Goal: Contribute content: Contribute content

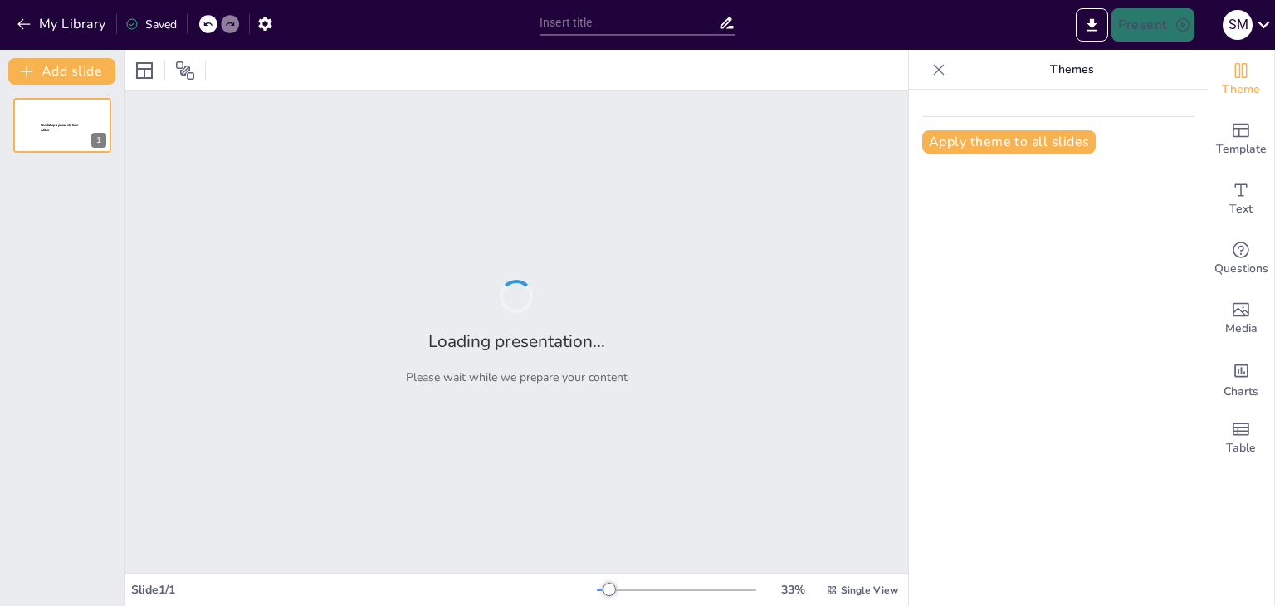
type input "CAPACITACIÓN SST"
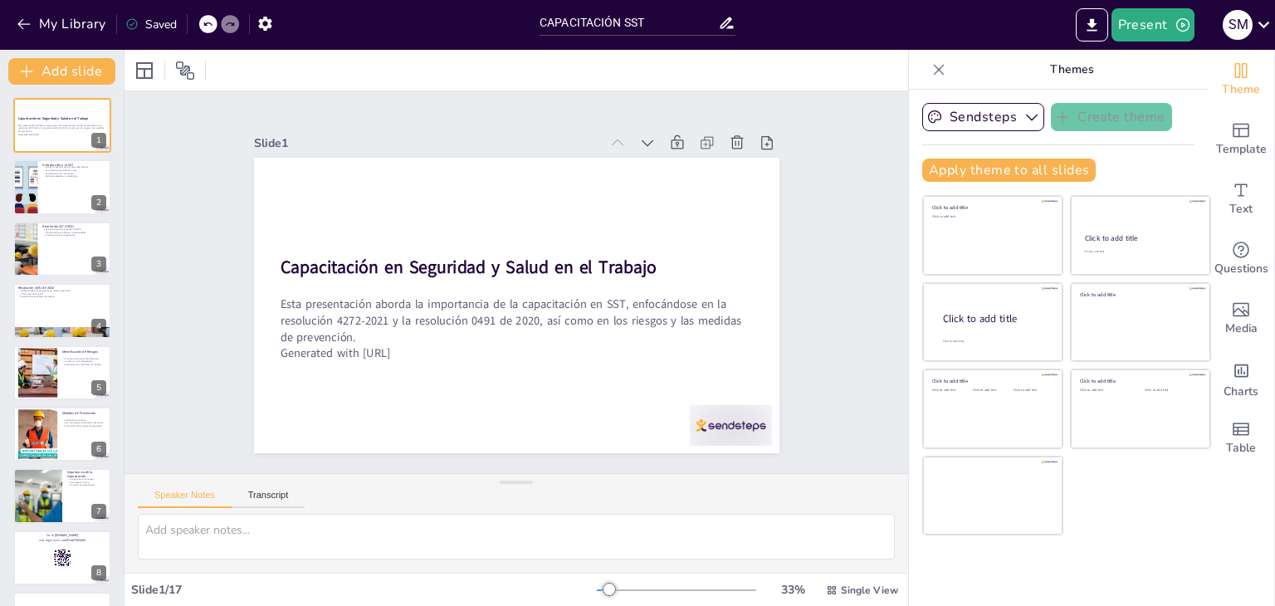
checkbox input "true"
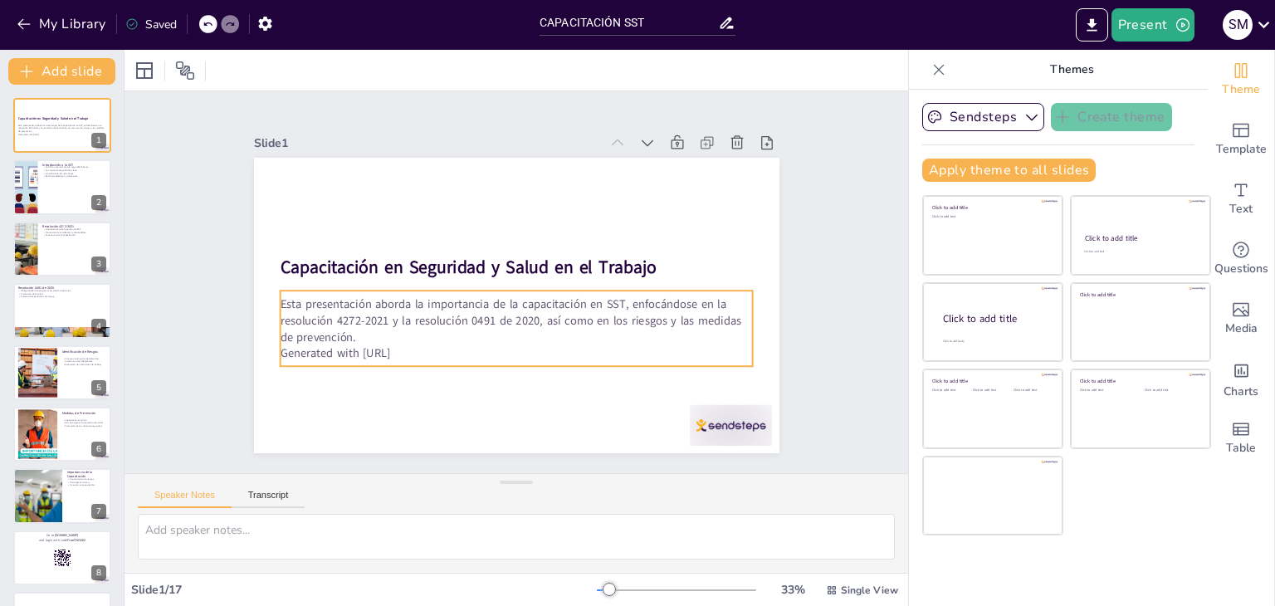
checkbox input "true"
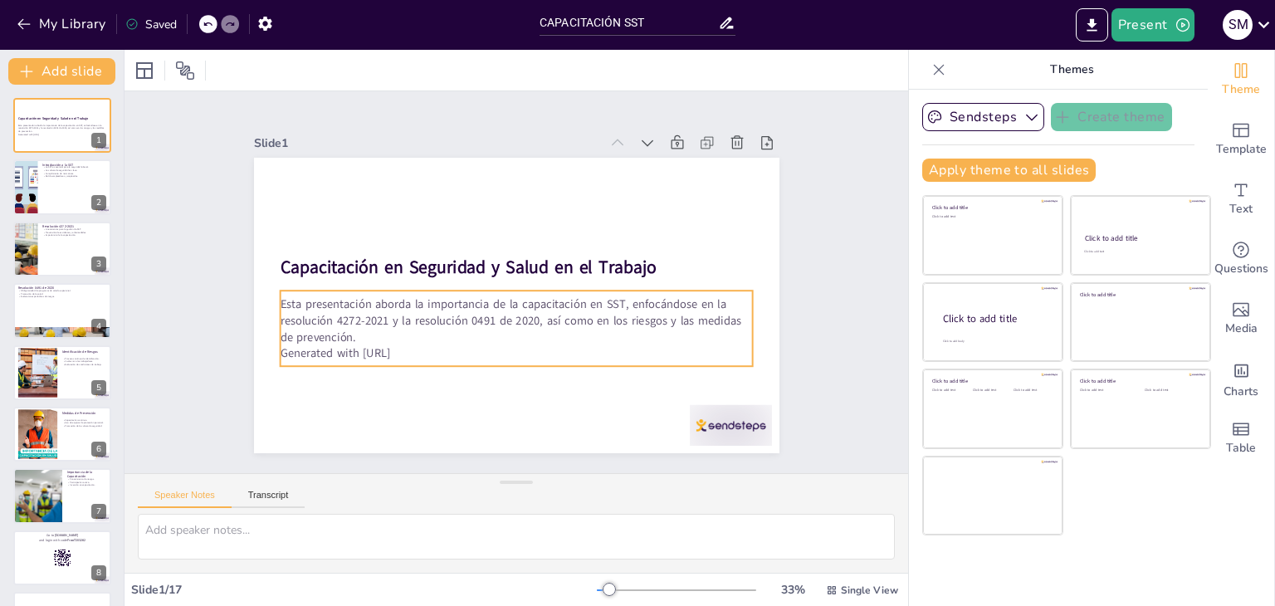
checkbox input "true"
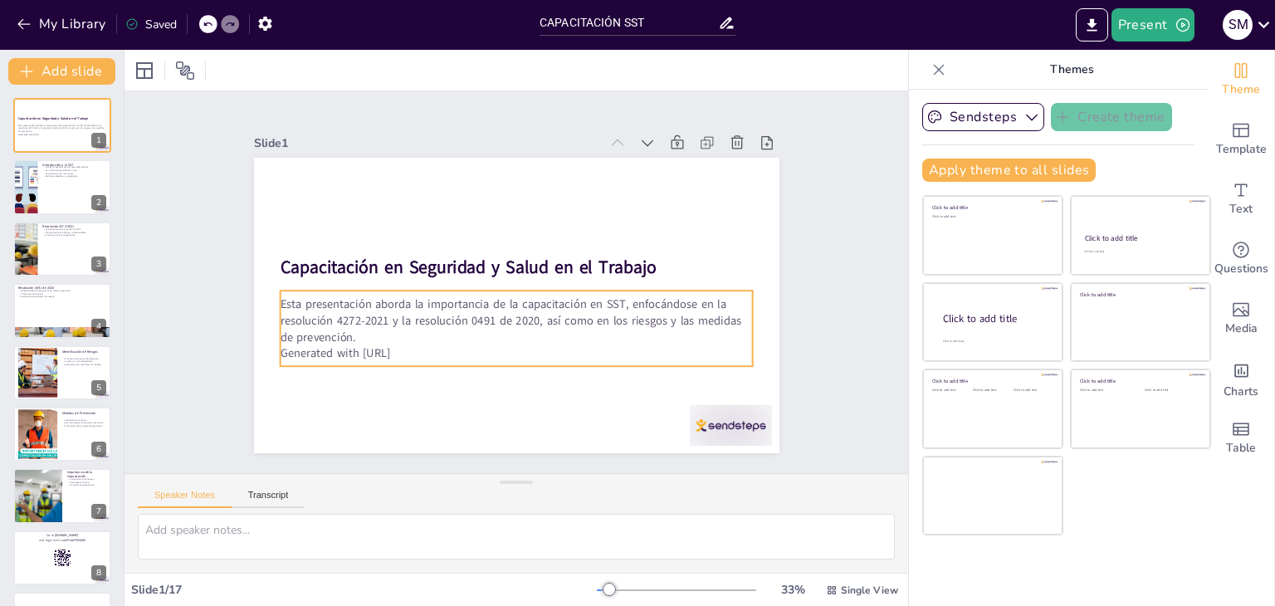
checkbox input "true"
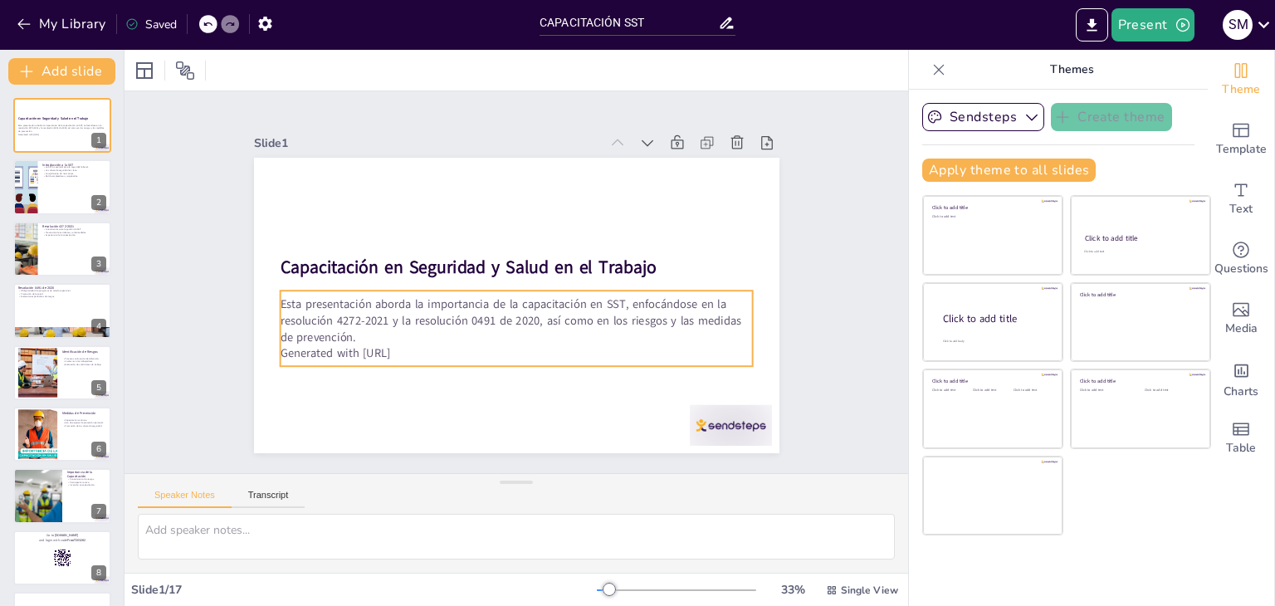
checkbox input "true"
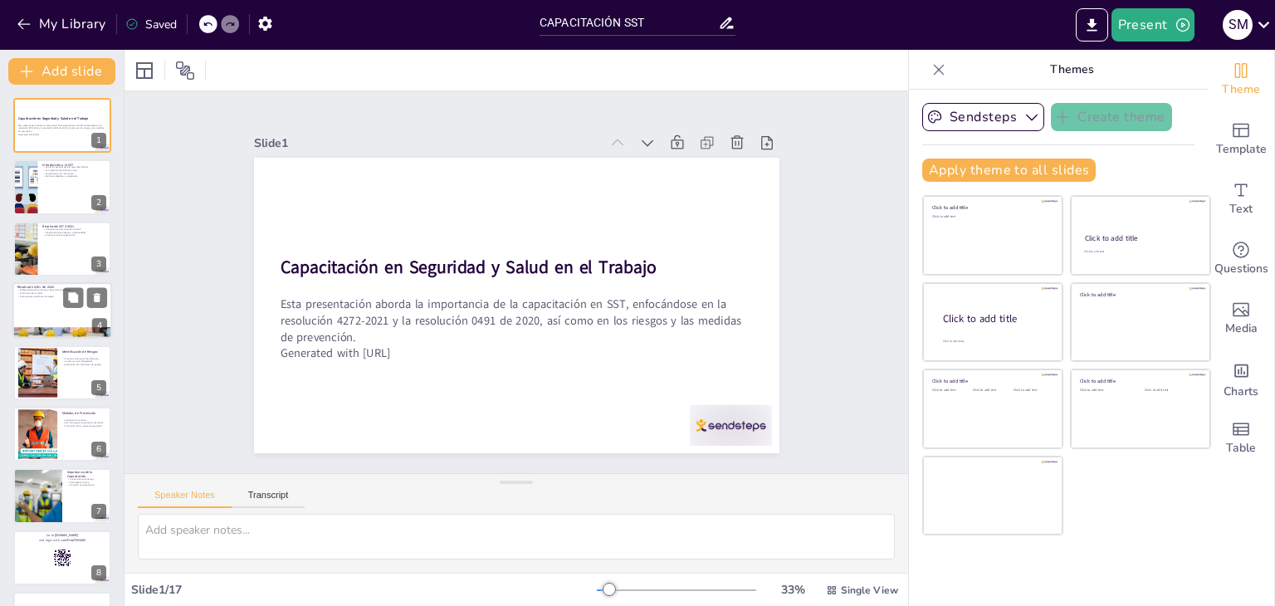
checkbox input "true"
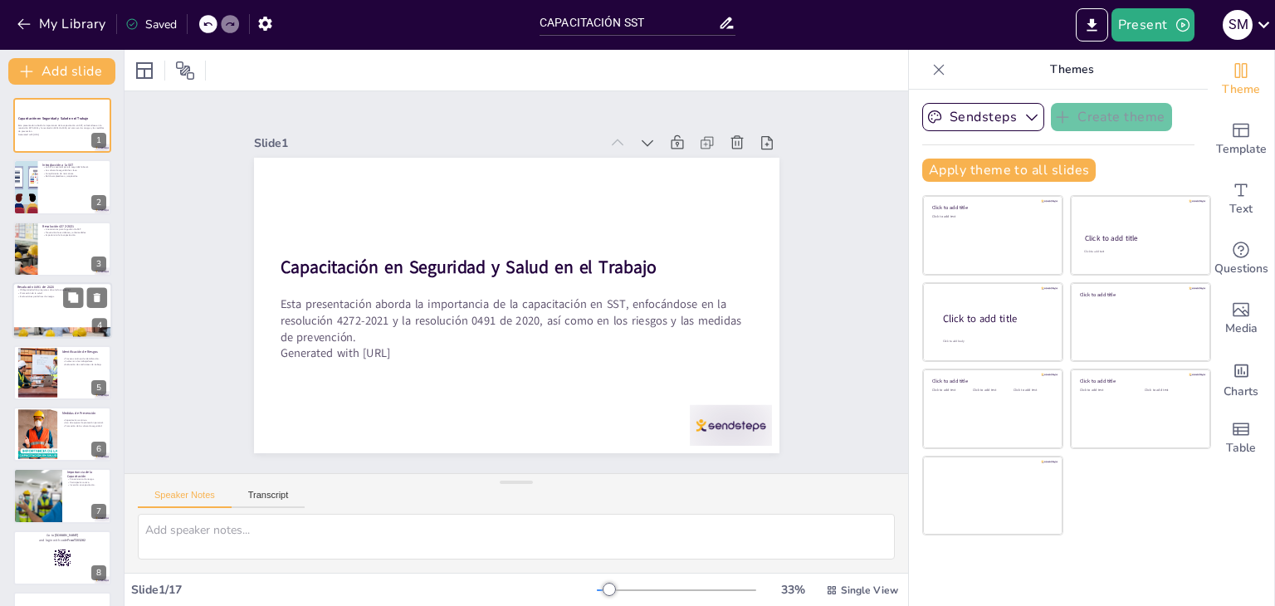
checkbox input "true"
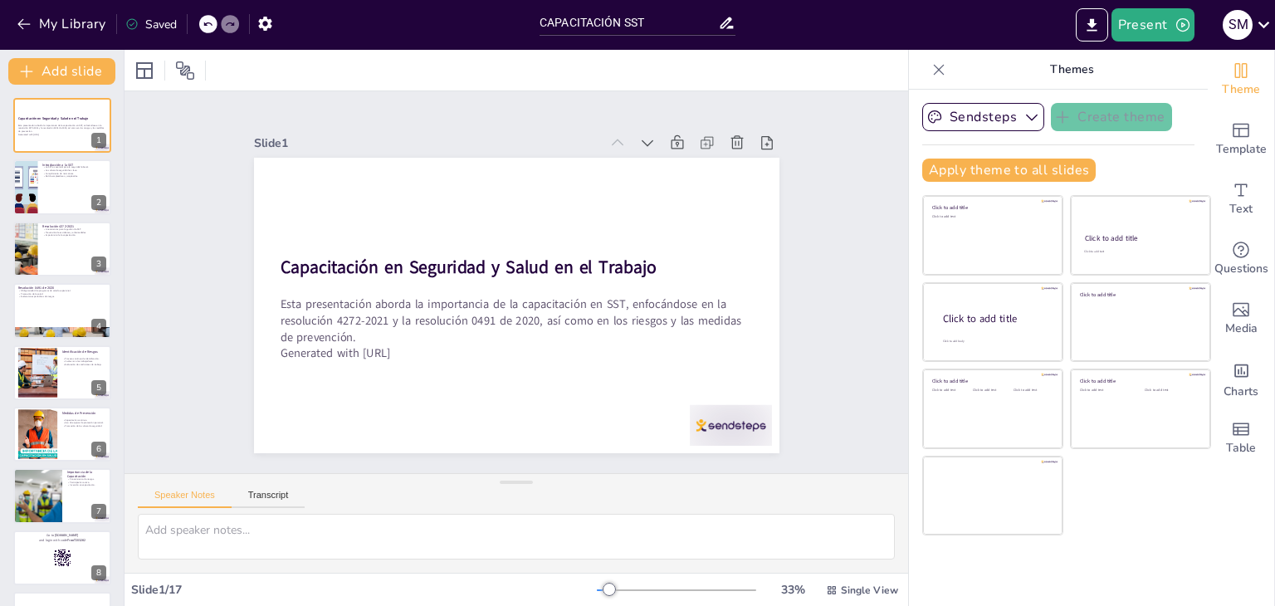
checkbox input "true"
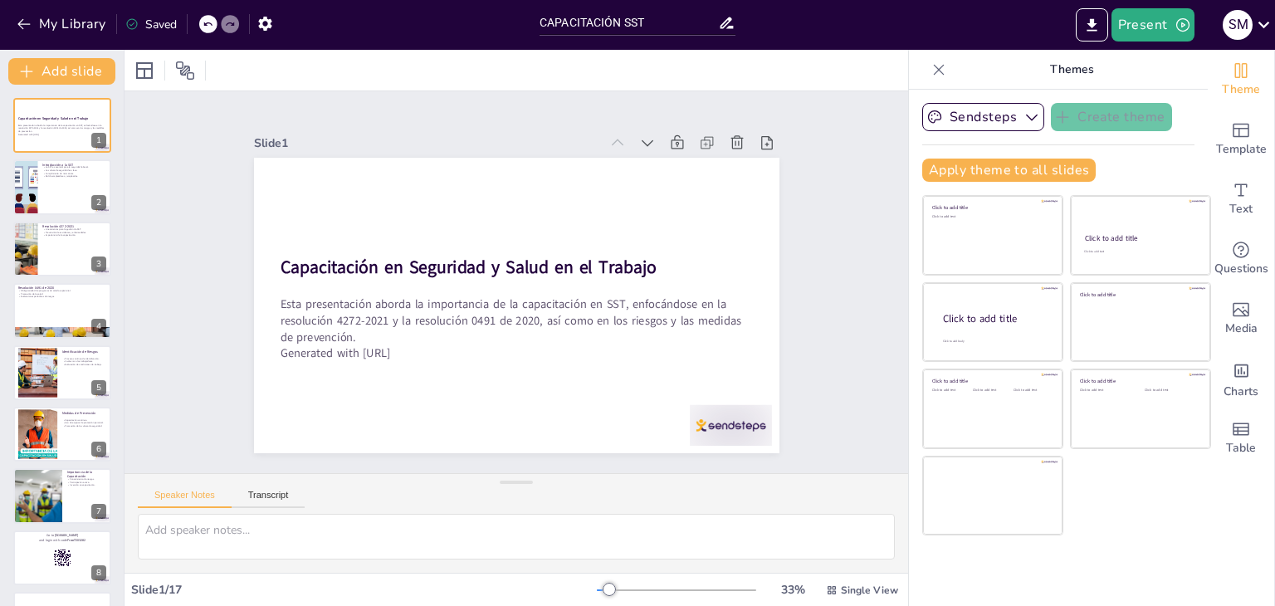
checkbox input "true"
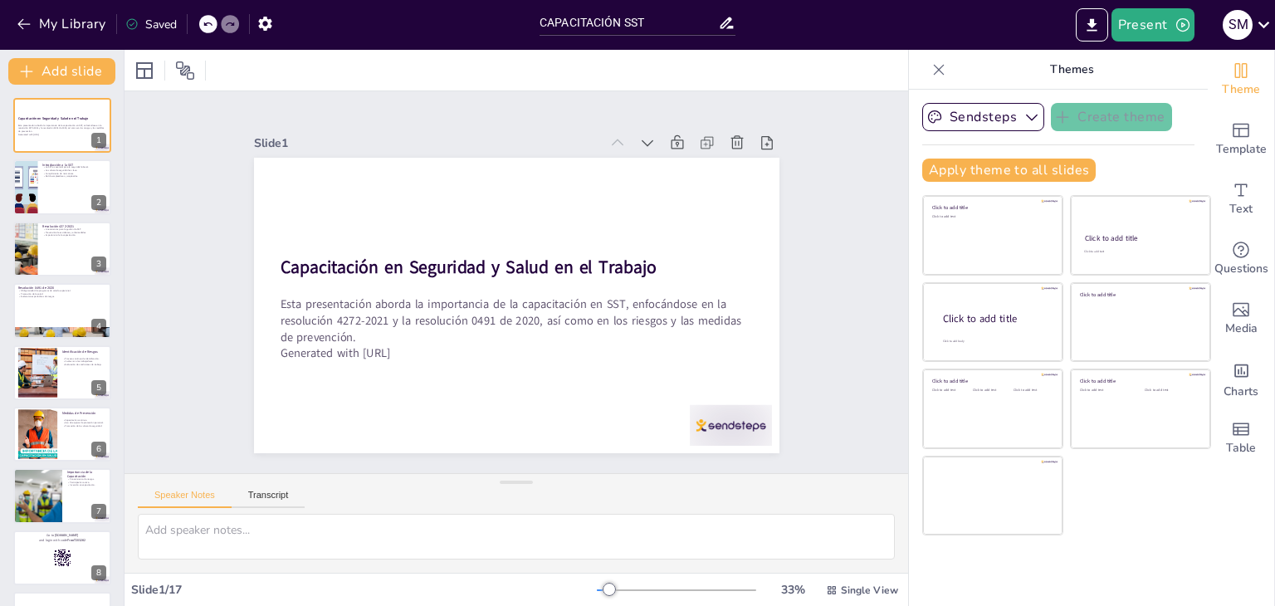
checkbox input "true"
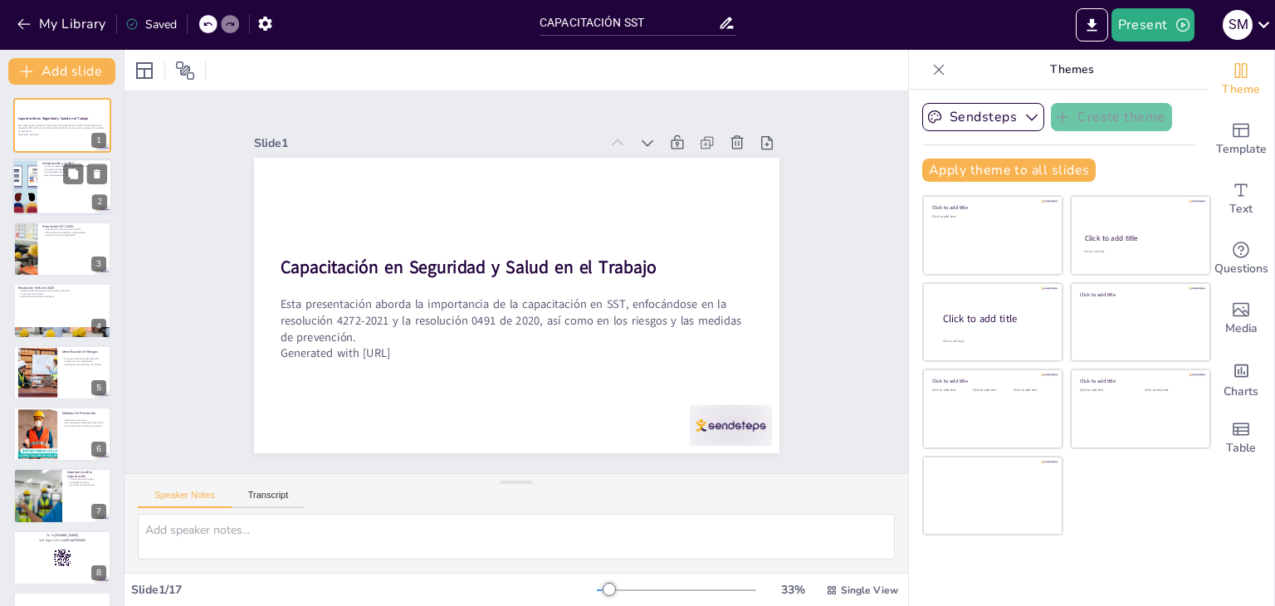
checkbox input "true"
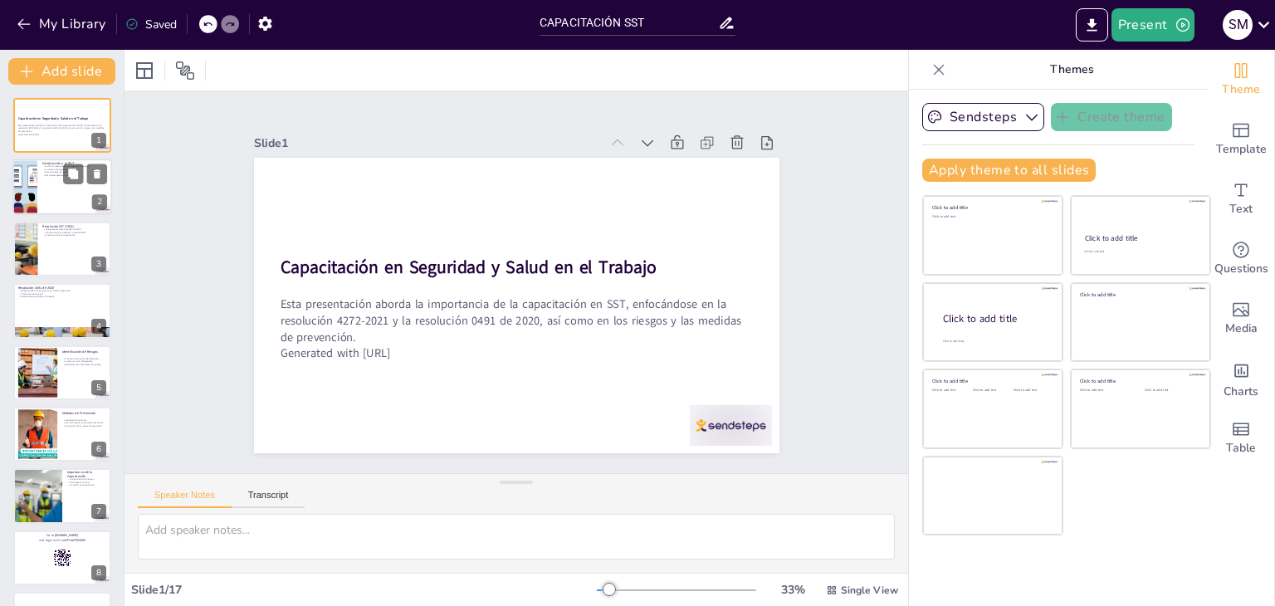
checkbox input "true"
click at [51, 180] on div at bounding box center [62, 187] width 100 height 56
type textarea "La SST es un [PERSON_NAME] fundamental en cualquier organización, ya que garant…"
checkbox input "true"
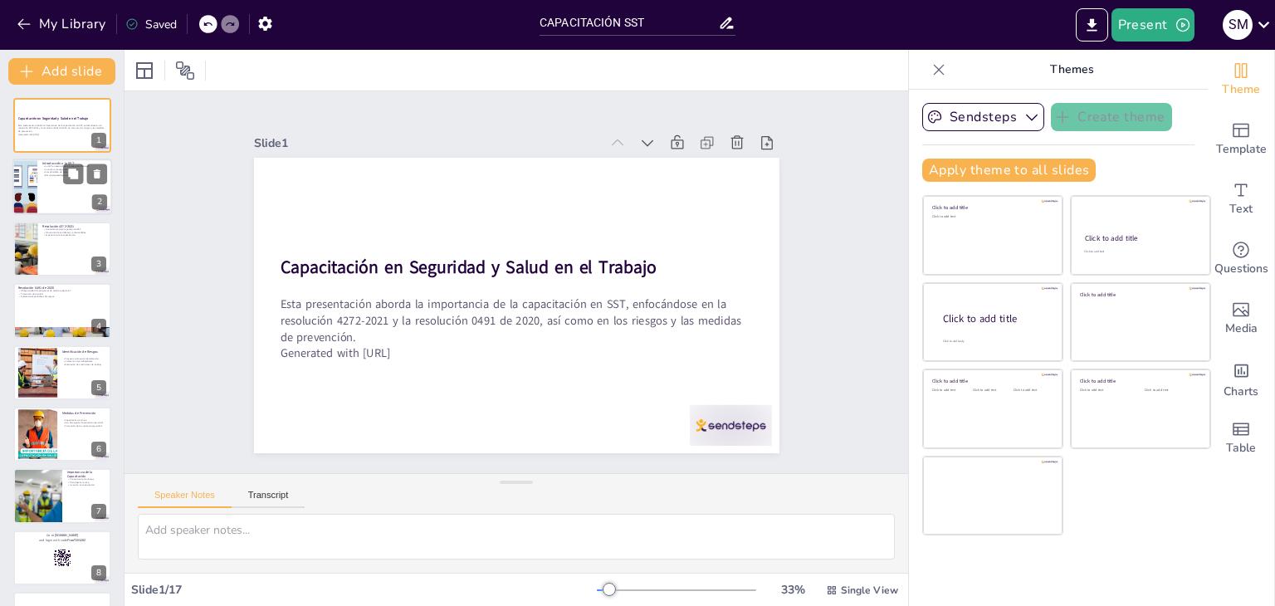
checkbox input "true"
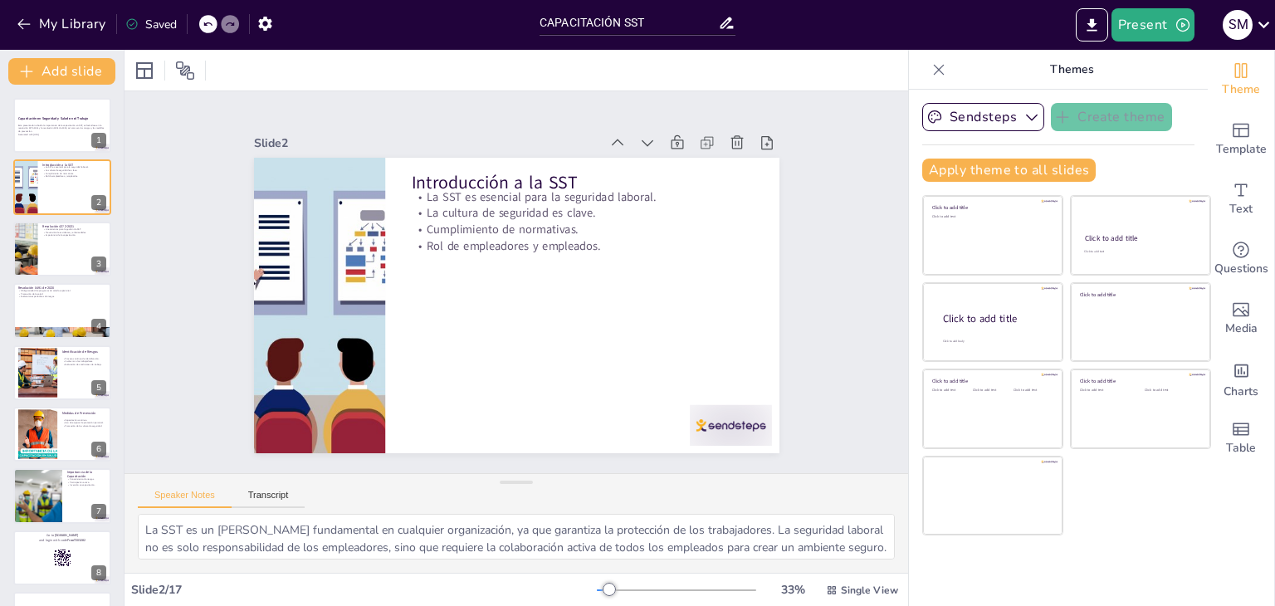
checkbox input "true"
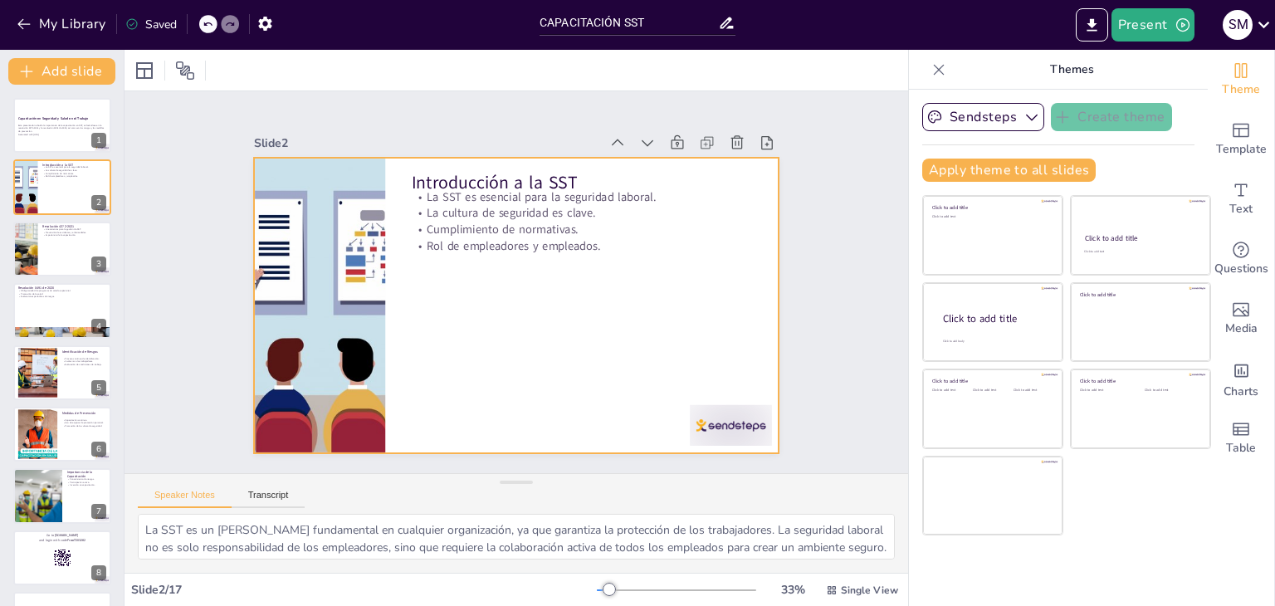
checkbox input "true"
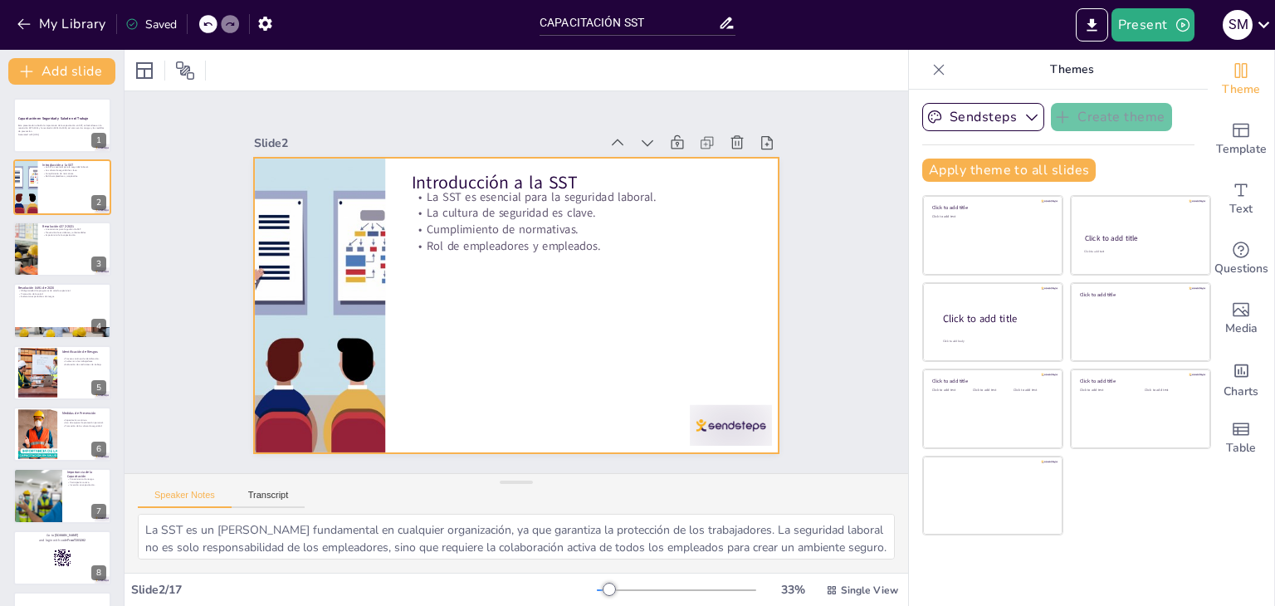
checkbox input "true"
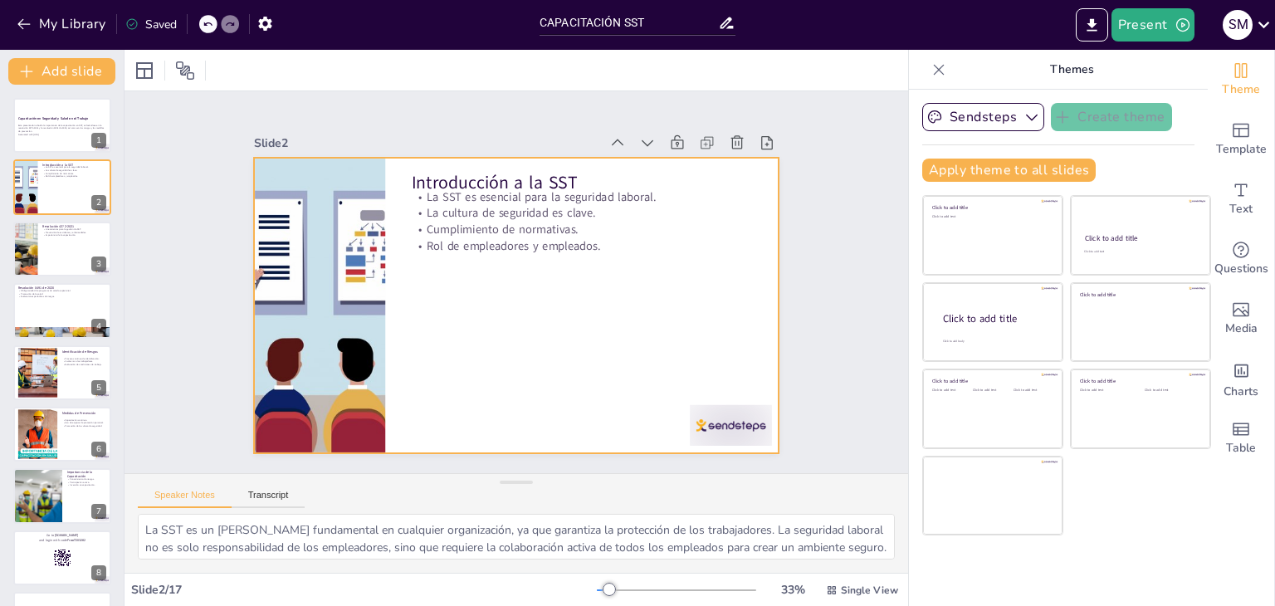
checkbox input "true"
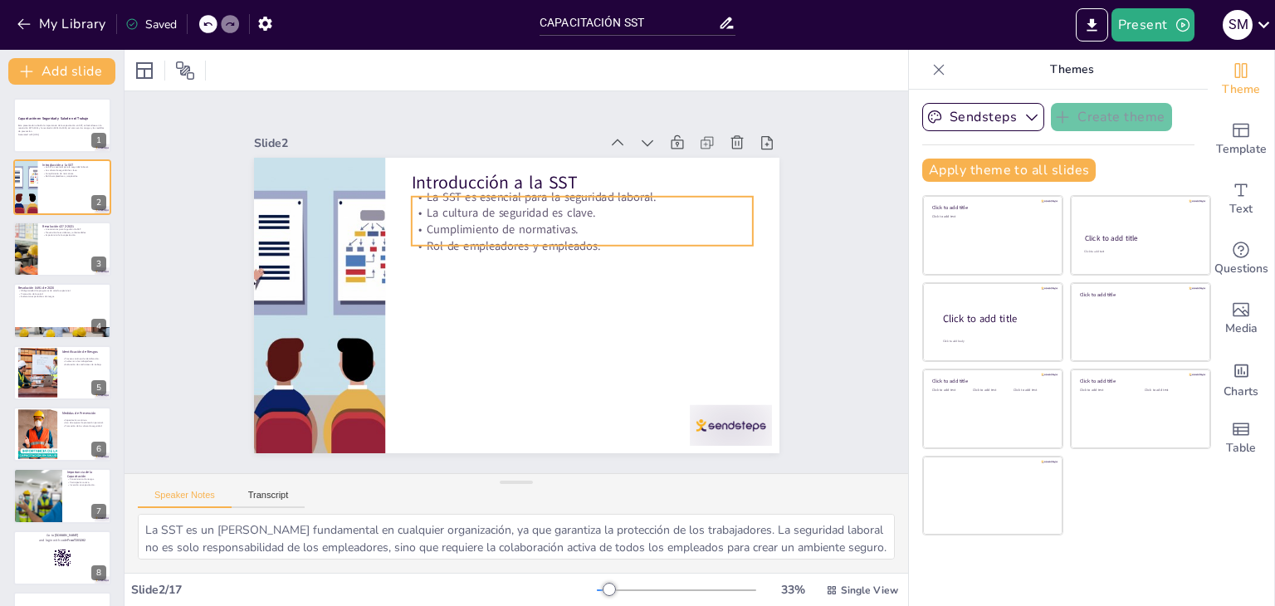
checkbox input "true"
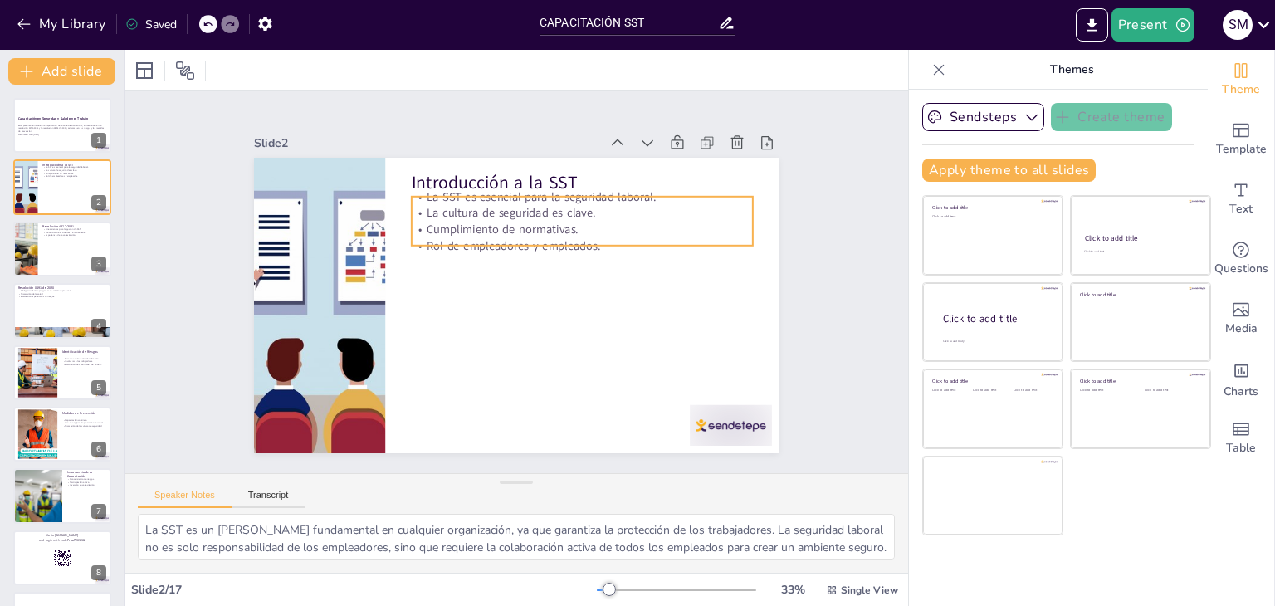
checkbox input "true"
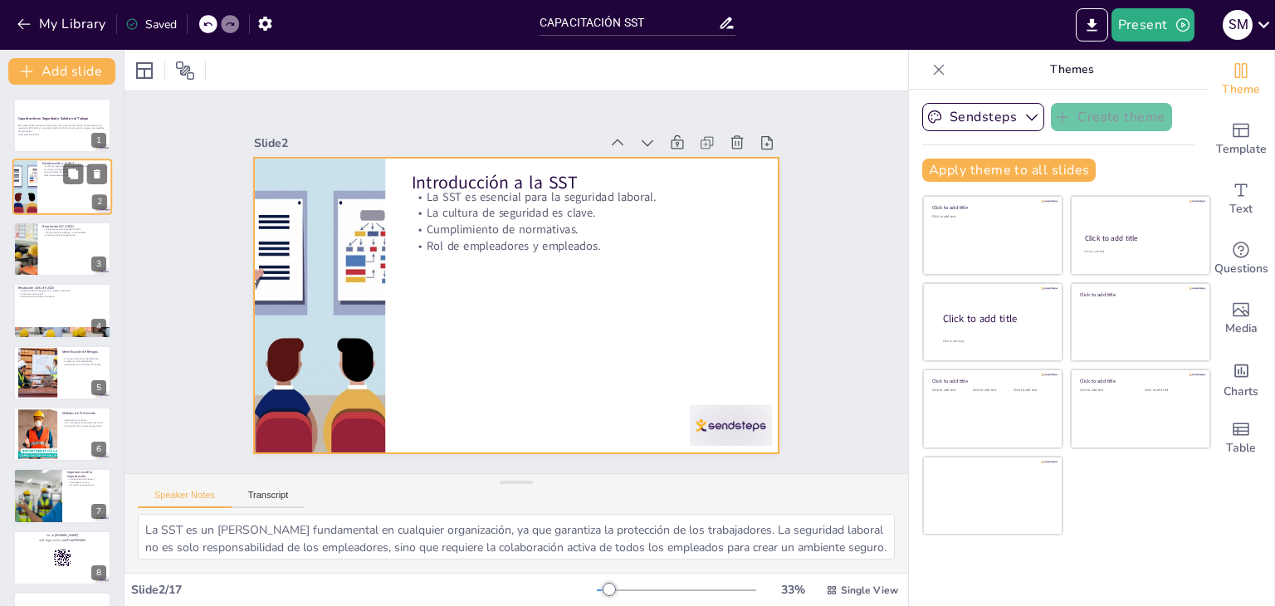
checkbox input "true"
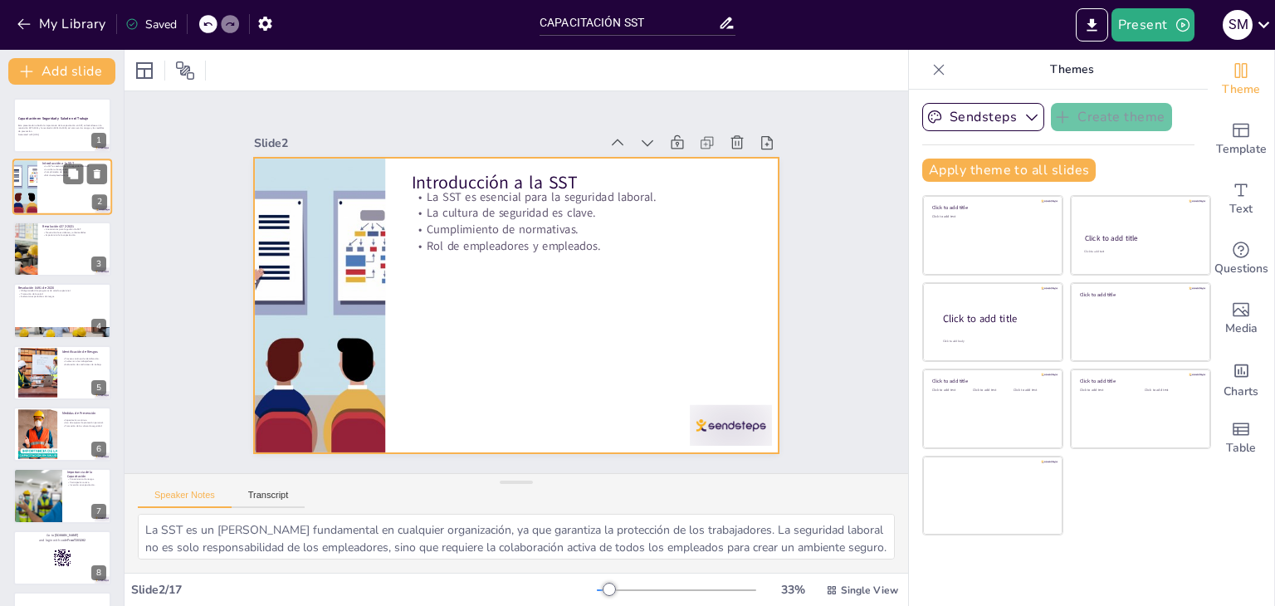
checkbox input "true"
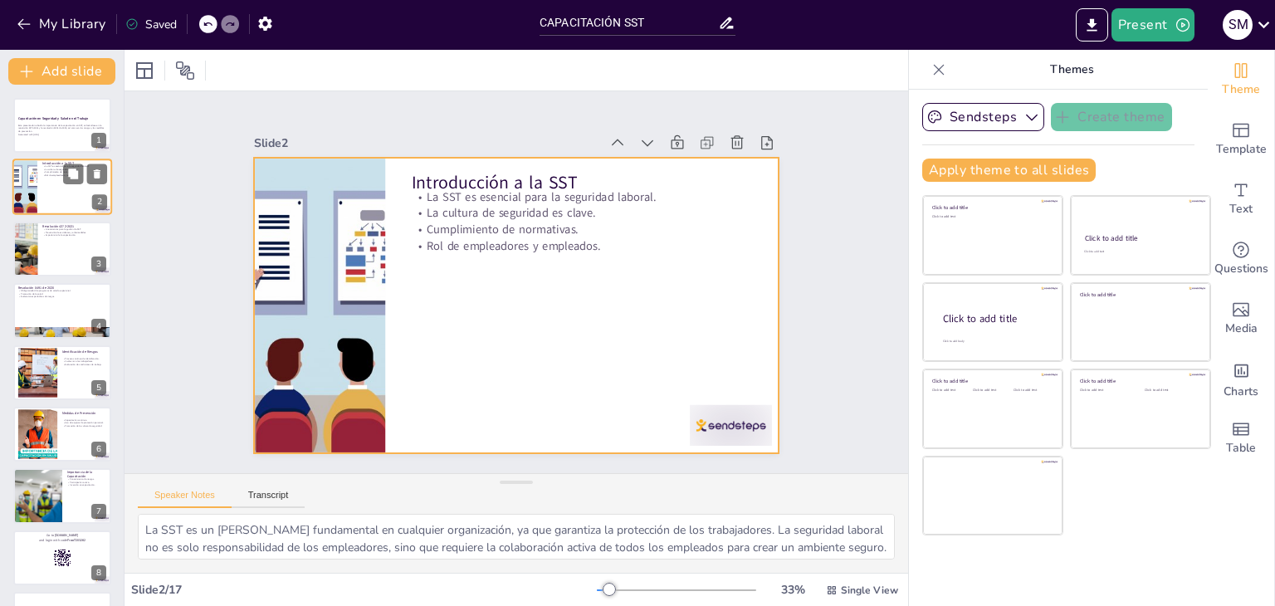
checkbox input "true"
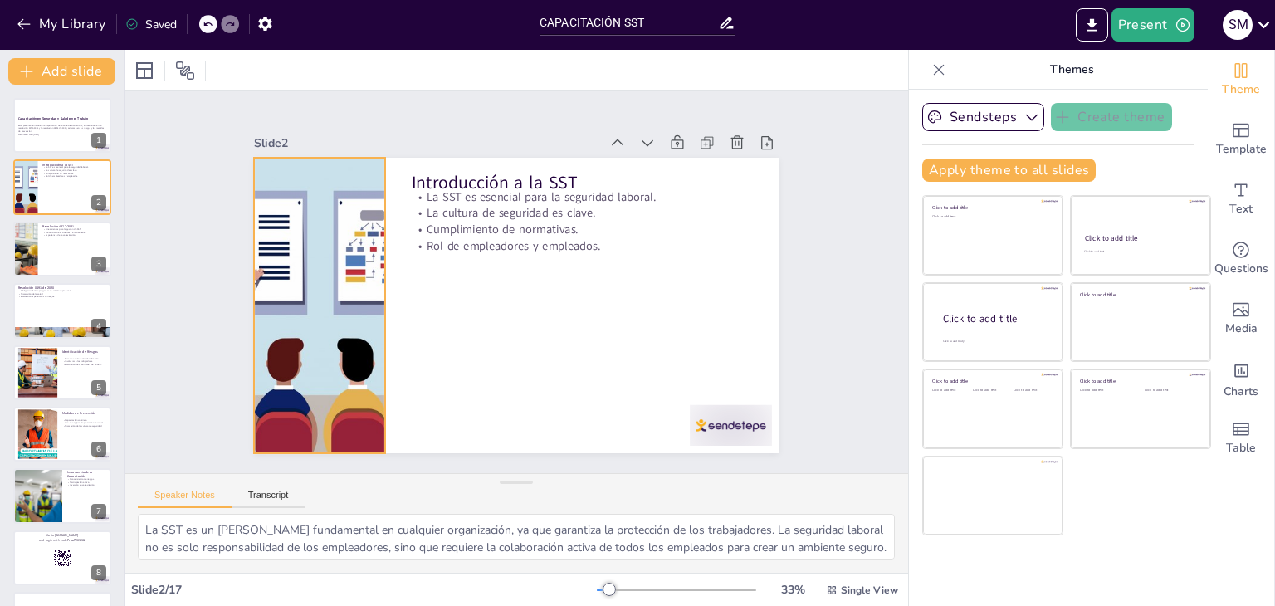
checkbox input "true"
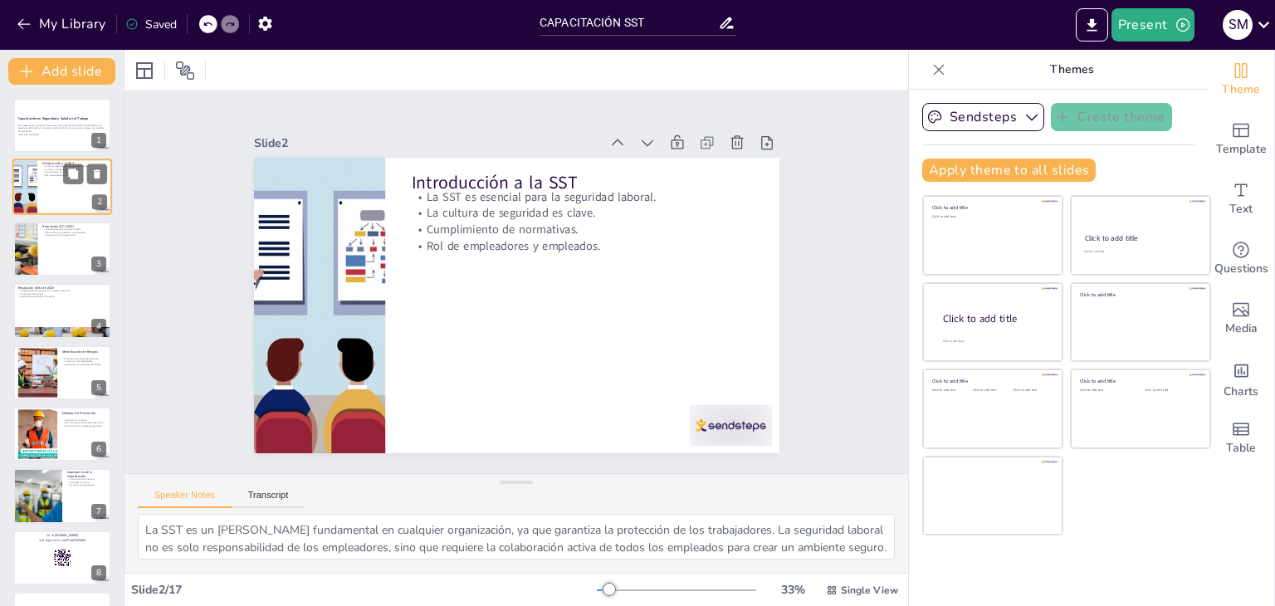
checkbox input "true"
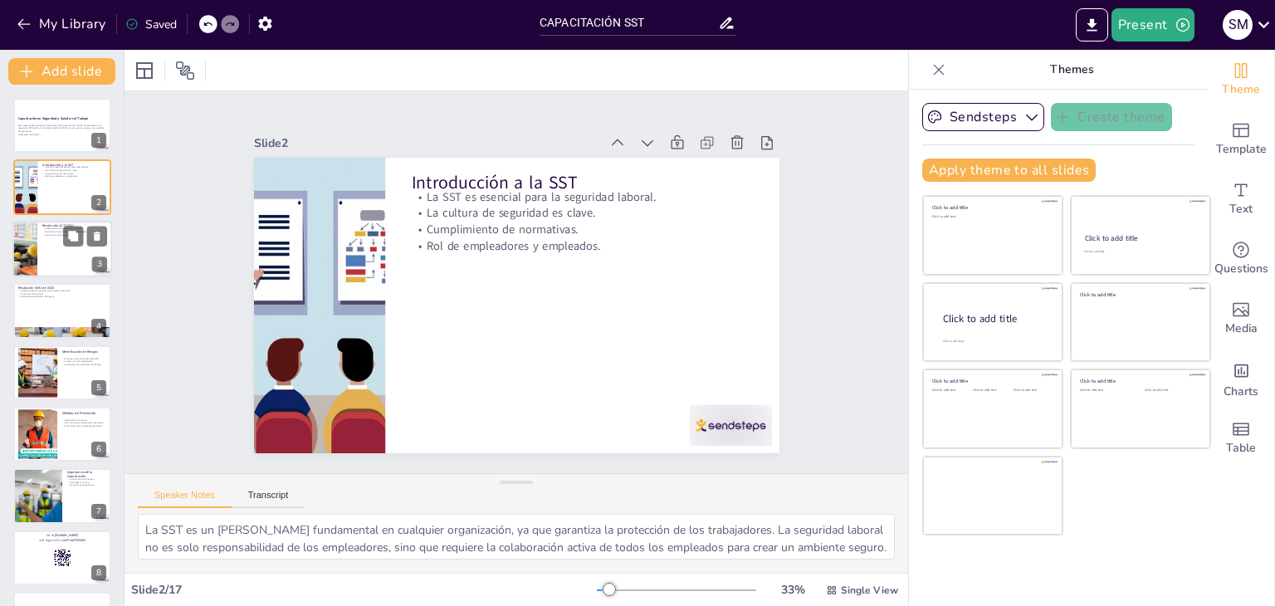
checkbox input "true"
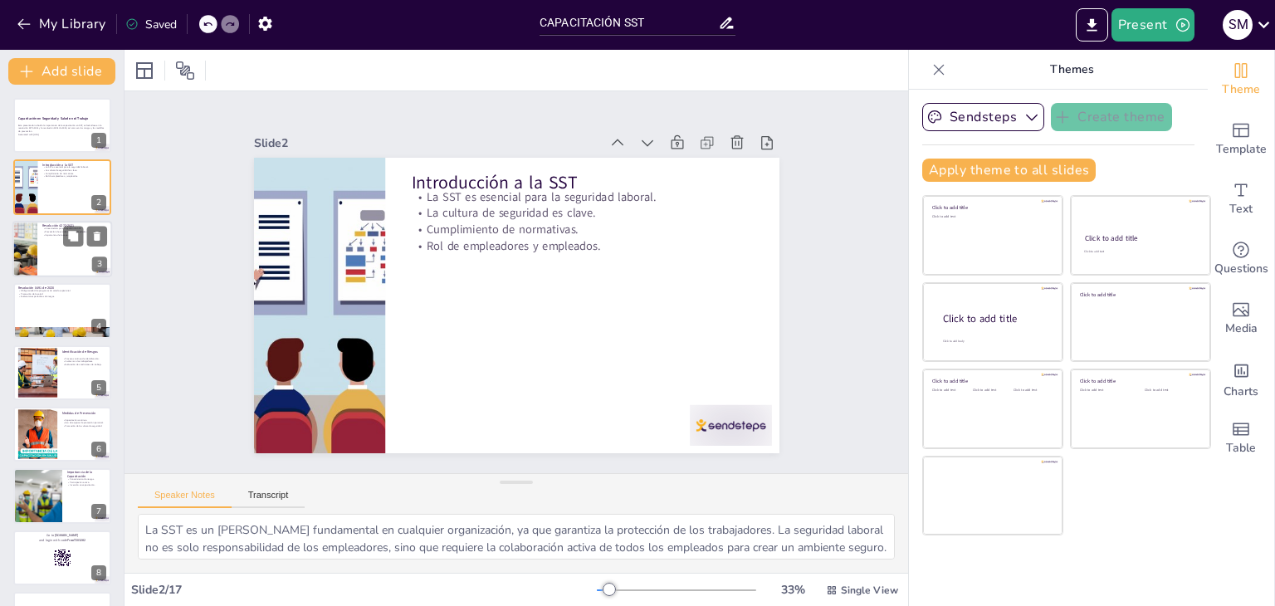
checkbox input "true"
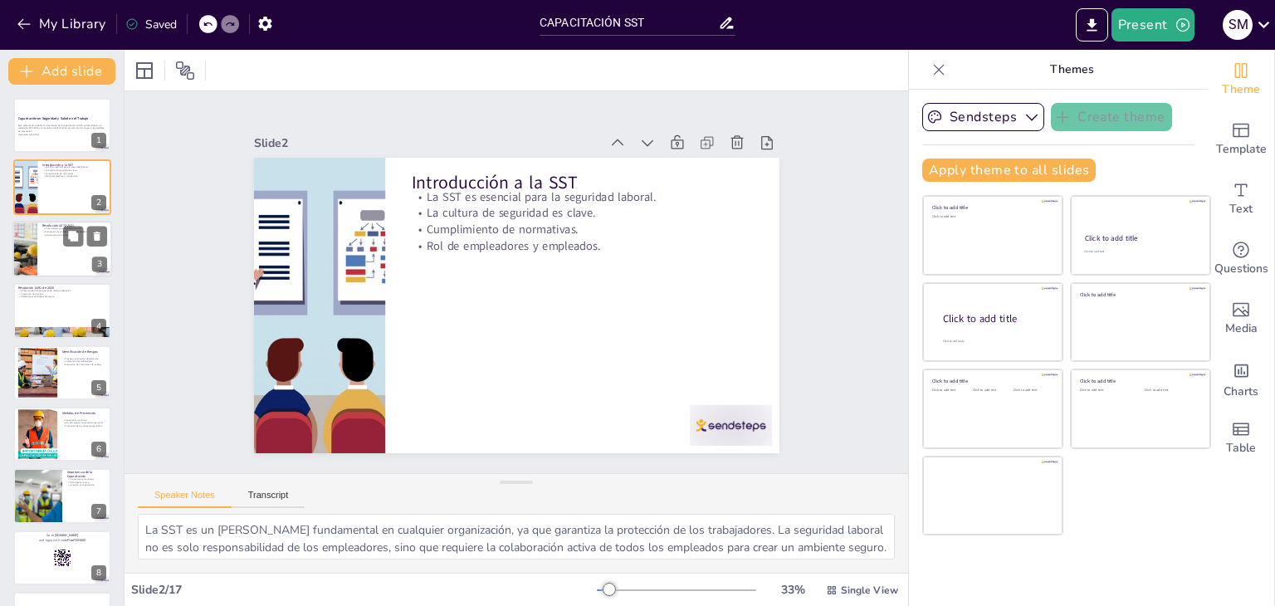
click at [33, 257] on div at bounding box center [25, 249] width 56 height 56
type textarea "Los lineamientos establecidos en la resolución 4272-2021 son fundamentales para…"
checkbox input "true"
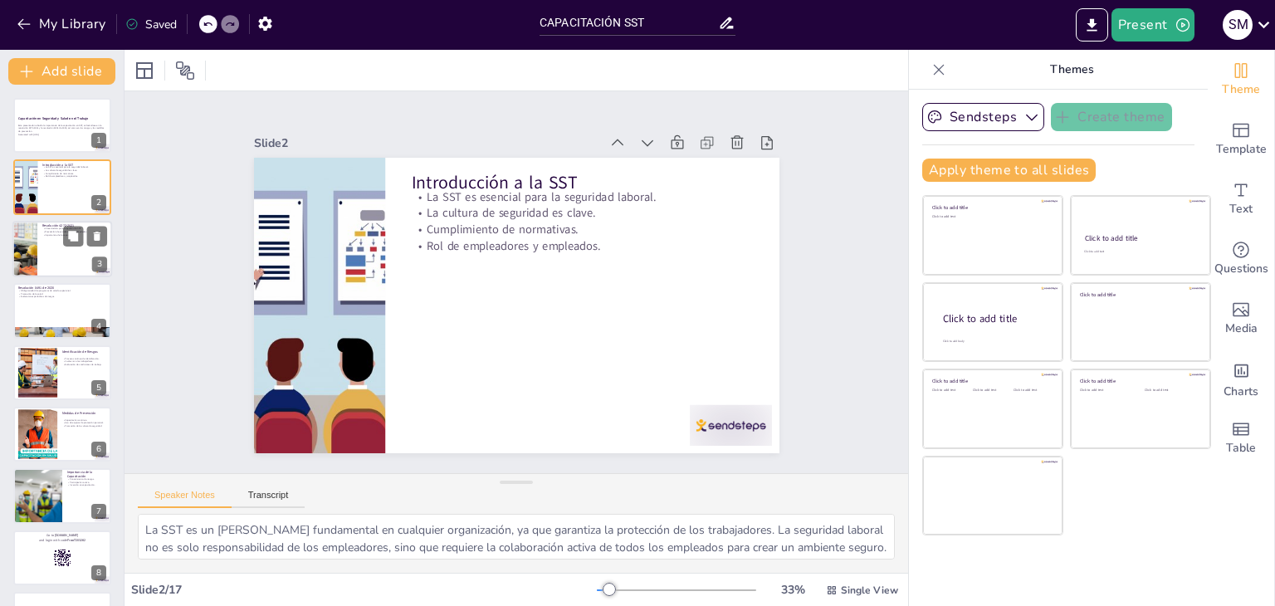
checkbox input "true"
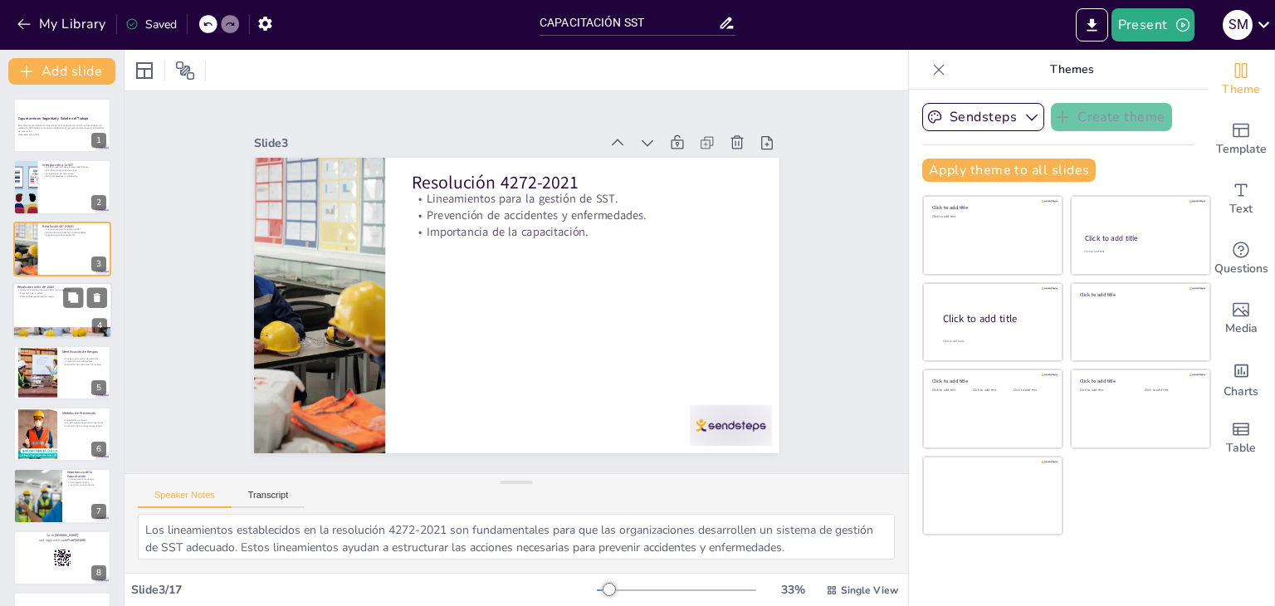
checkbox input "true"
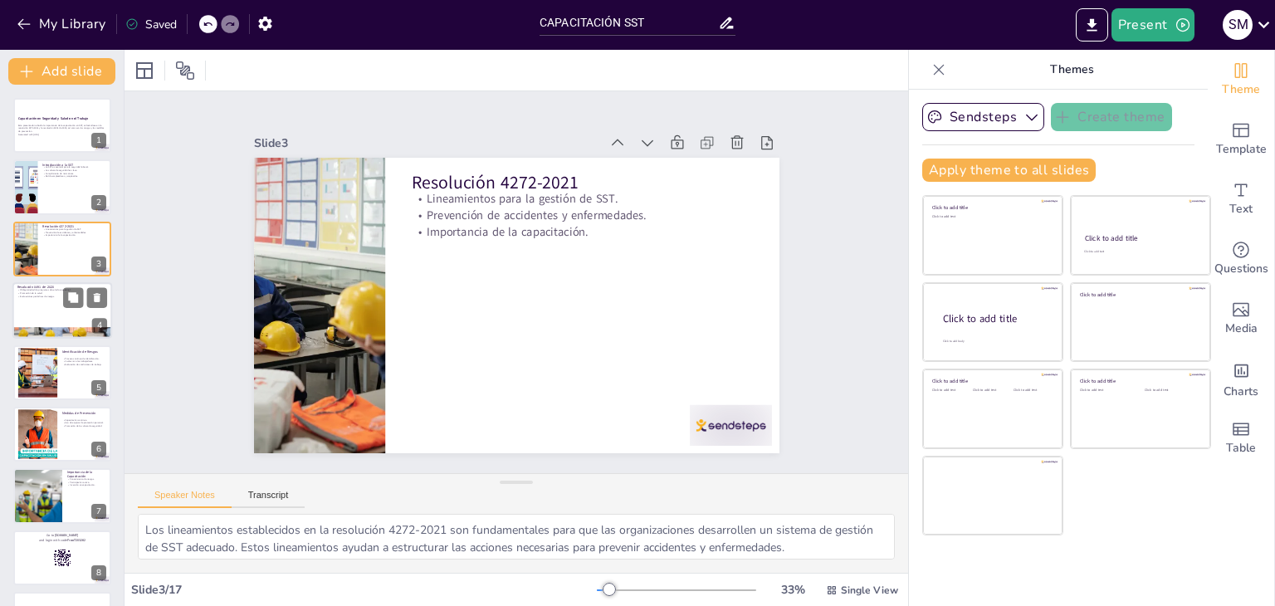
checkbox input "true"
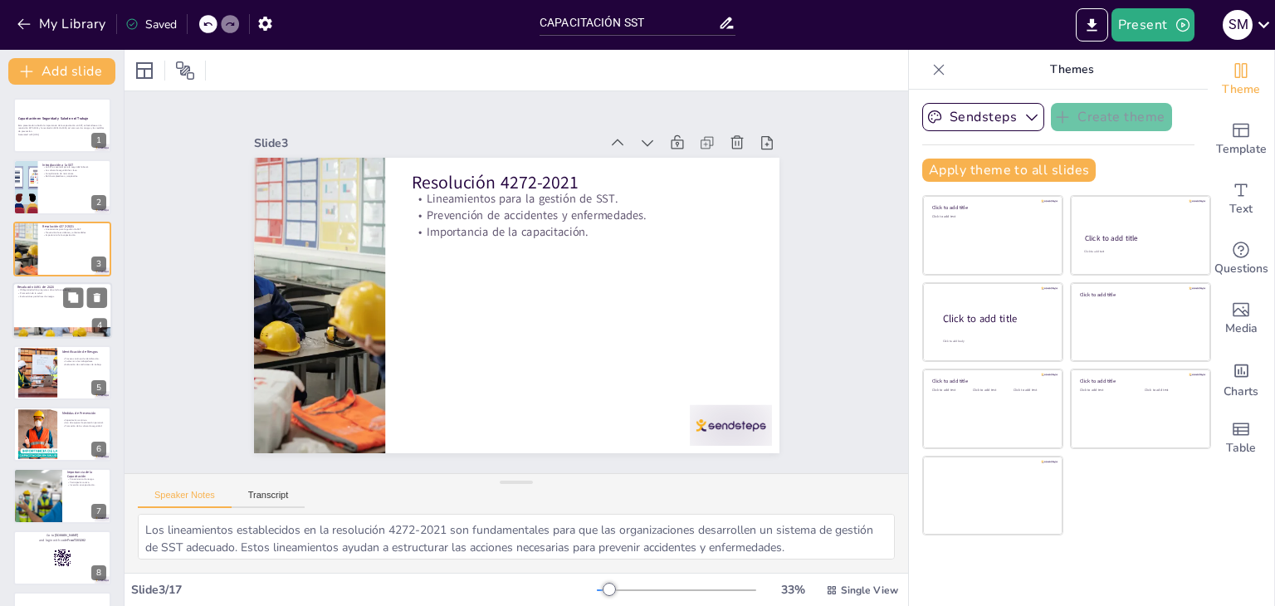
checkbox input "true"
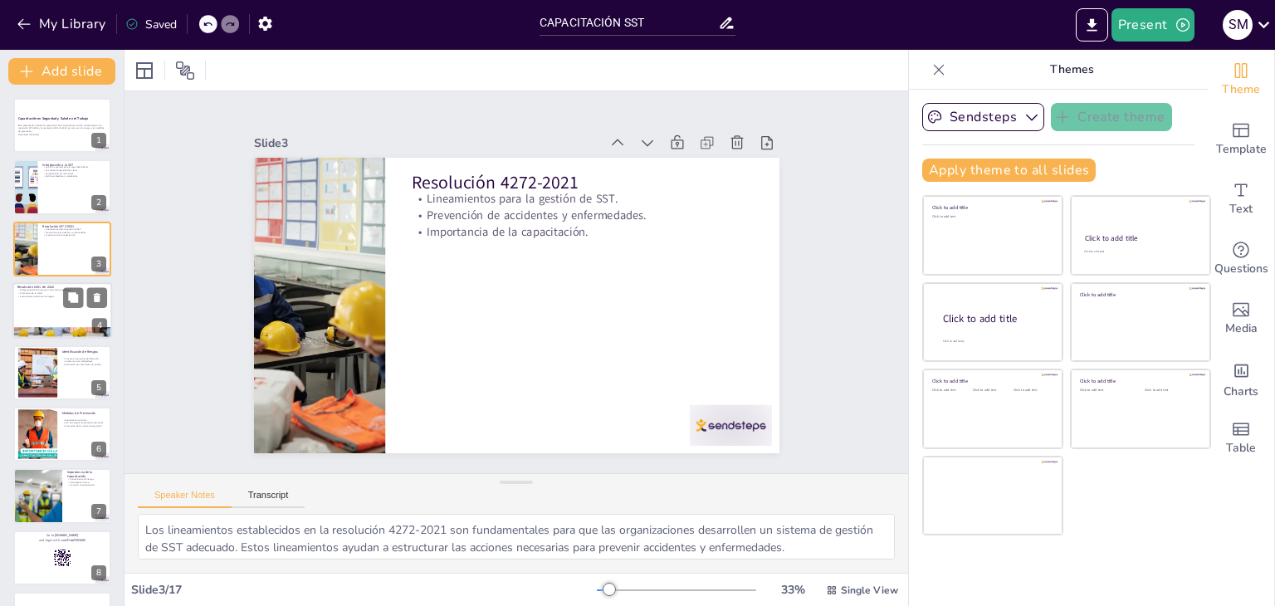
click at [38, 293] on p "Promoción de la salud." at bounding box center [62, 293] width 90 height 3
type textarea "La obligatoriedad de implementar programas de salud ocupacional es un aspecto c…"
checkbox input "true"
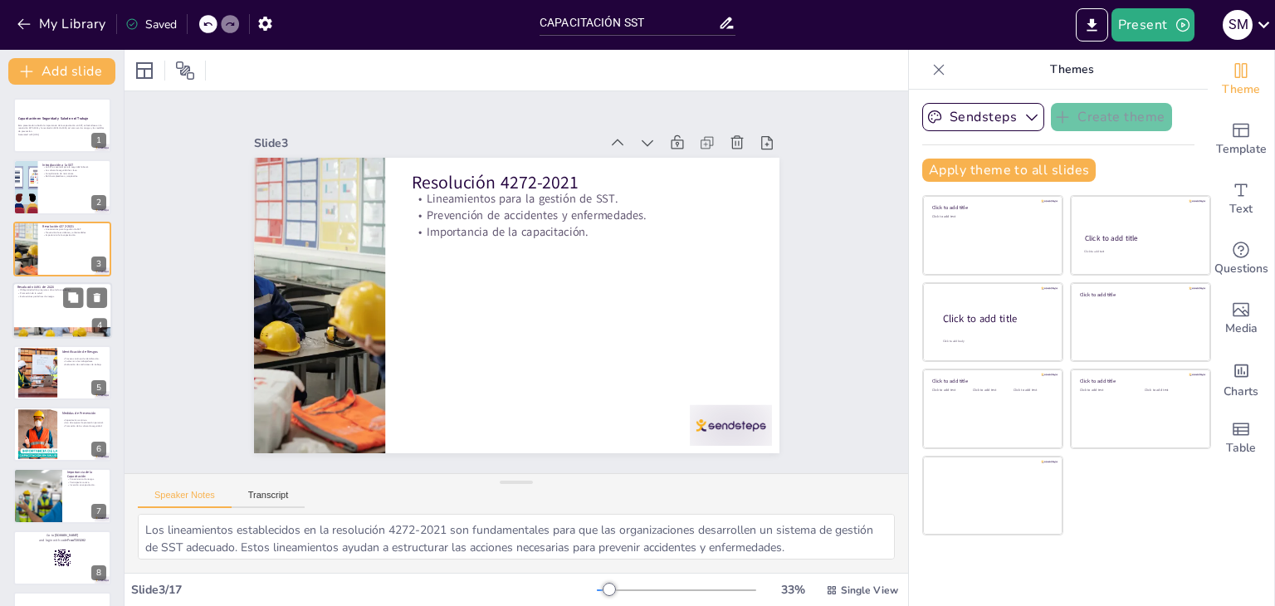
checkbox input "true"
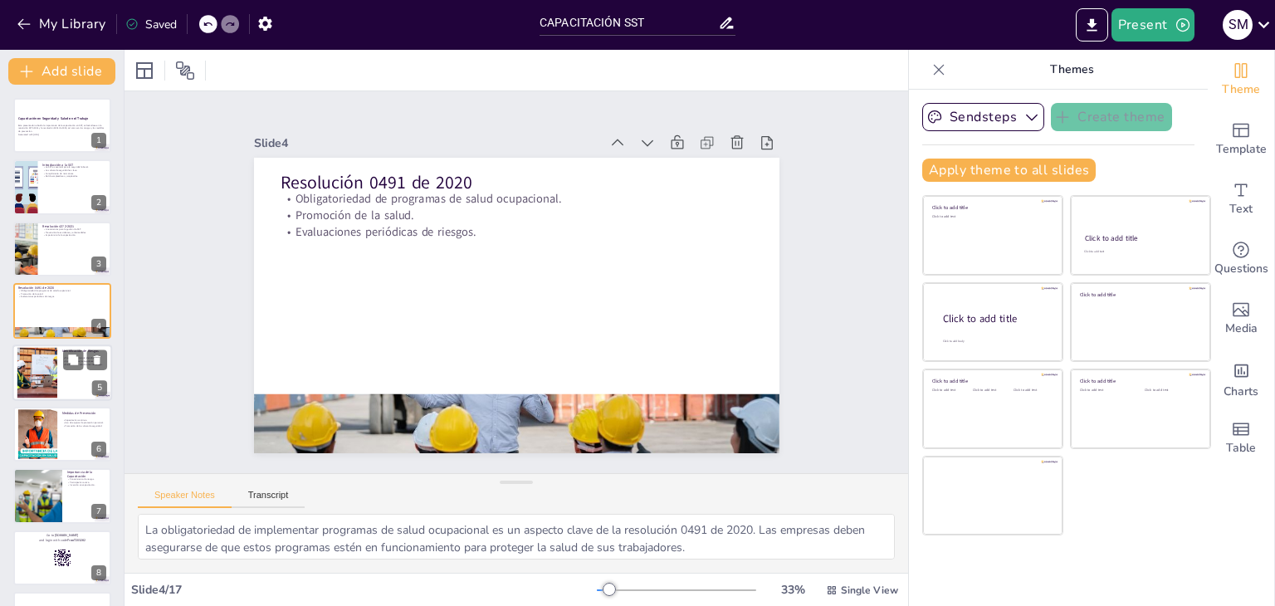
checkbox input "true"
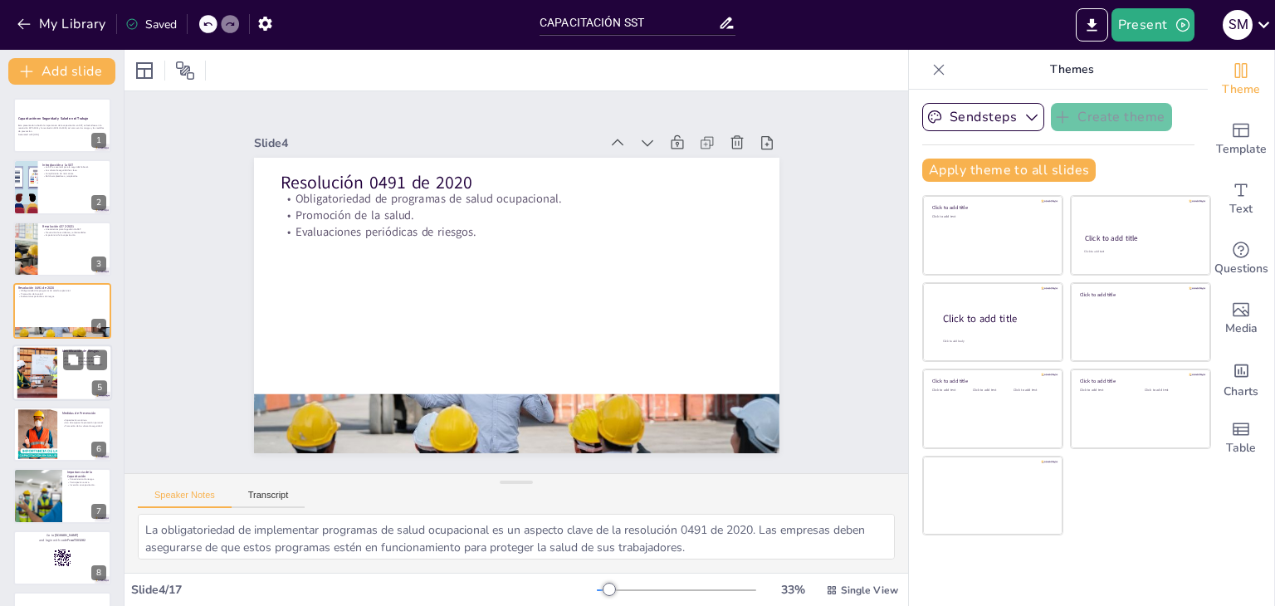
checkbox input "true"
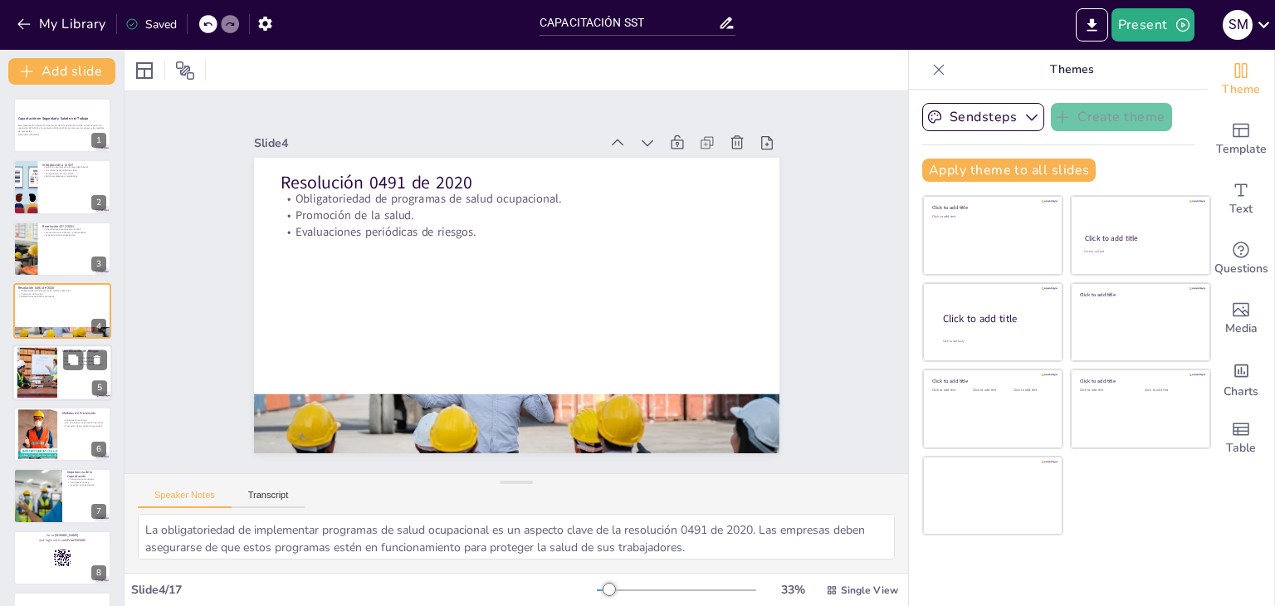
click at [27, 358] on div at bounding box center [37, 372] width 76 height 51
type textarea "La identificación de riesgos no es una tarea única, sino un proceso continuo qu…"
checkbox input "true"
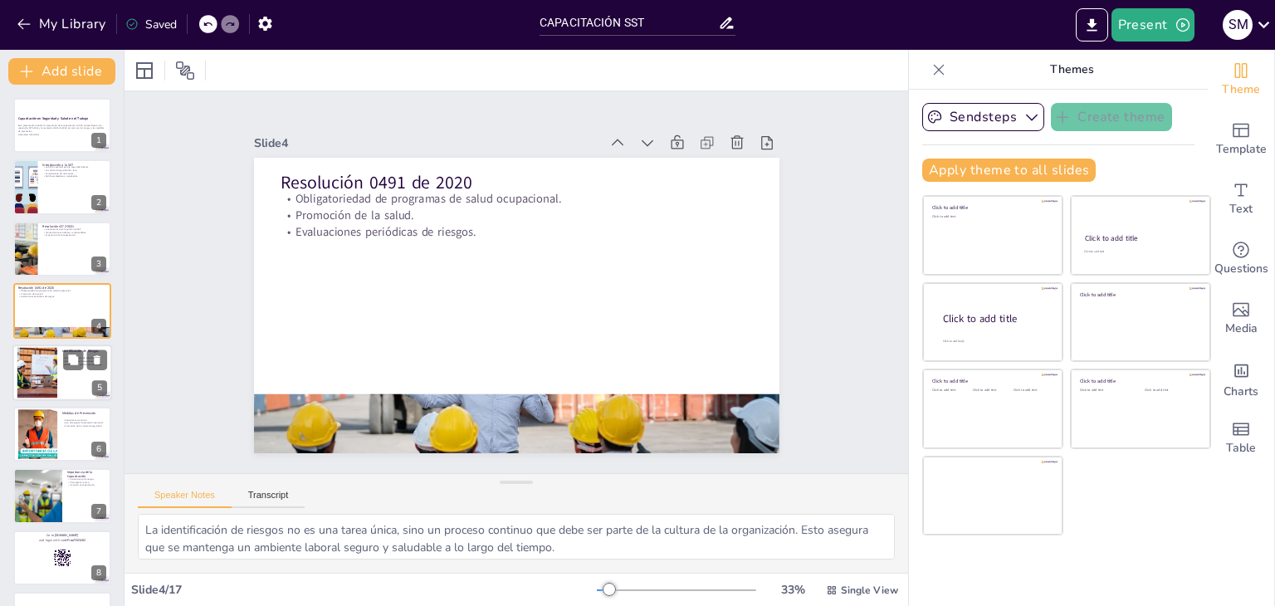
checkbox input "true"
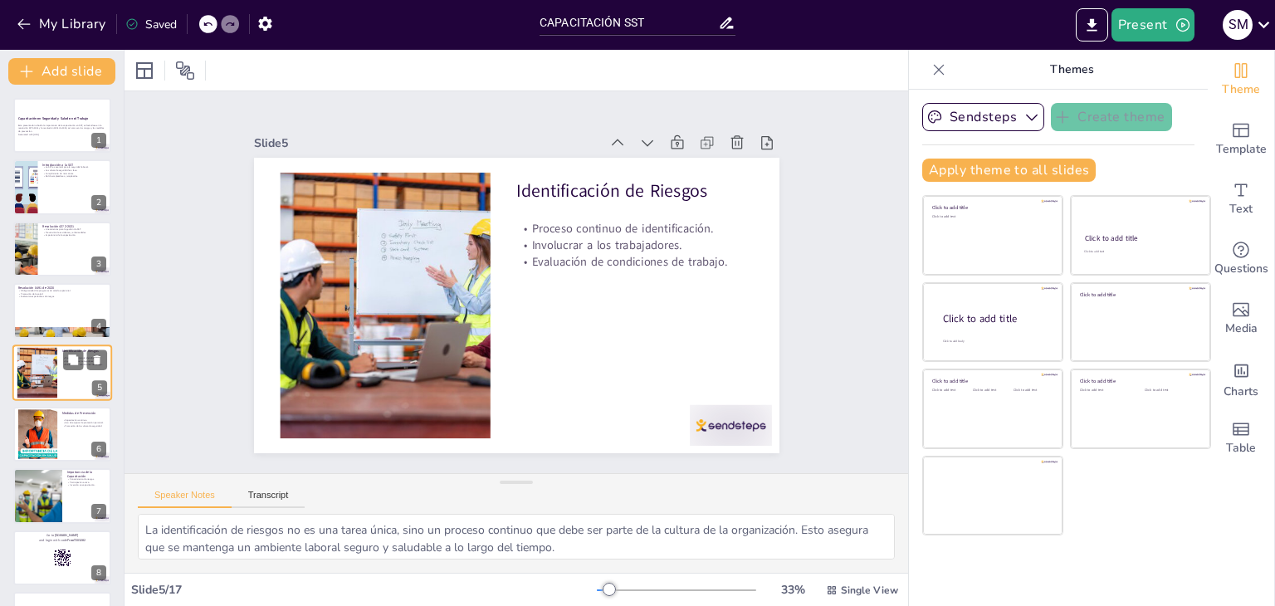
scroll to position [27, 0]
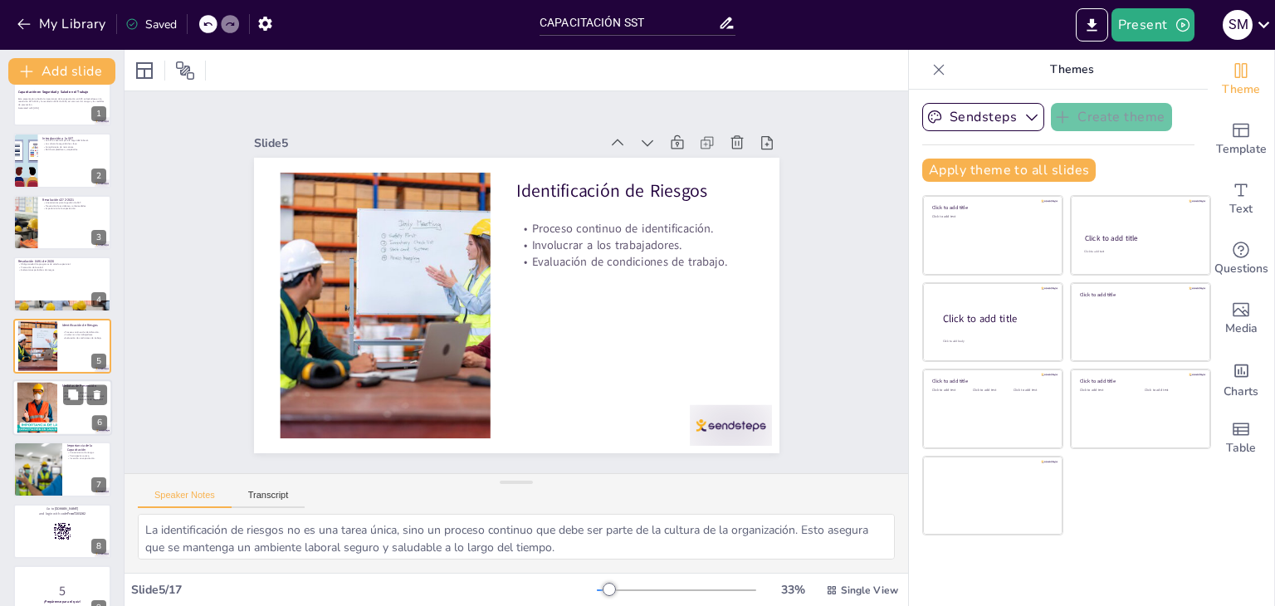
checkbox input "true"
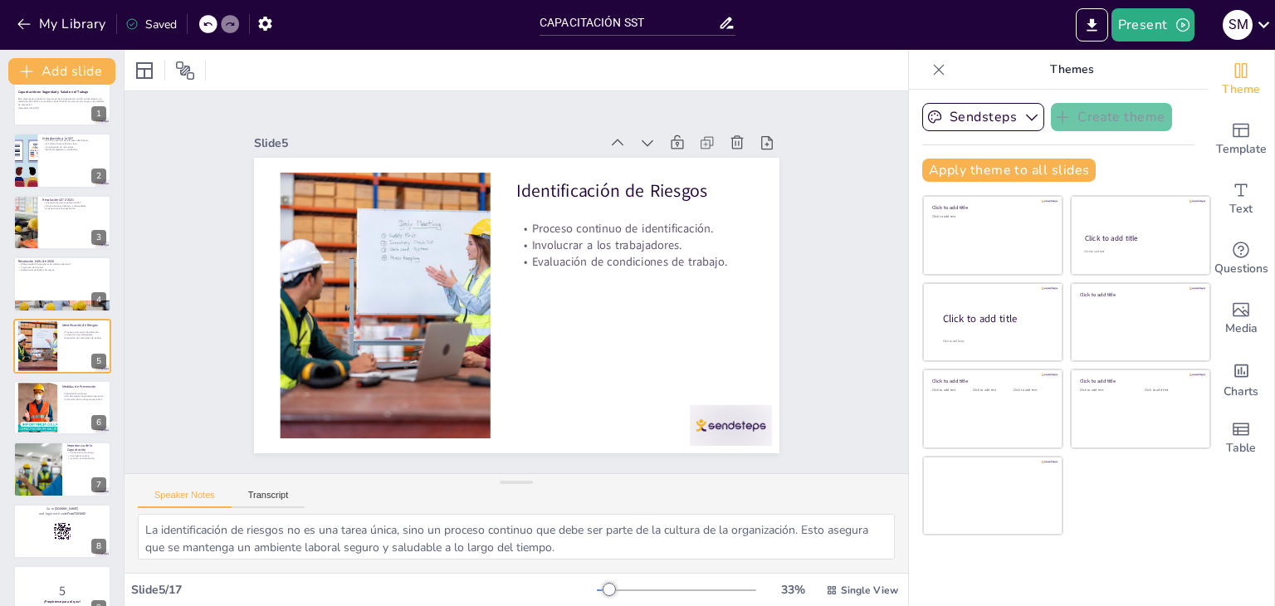
checkbox input "true"
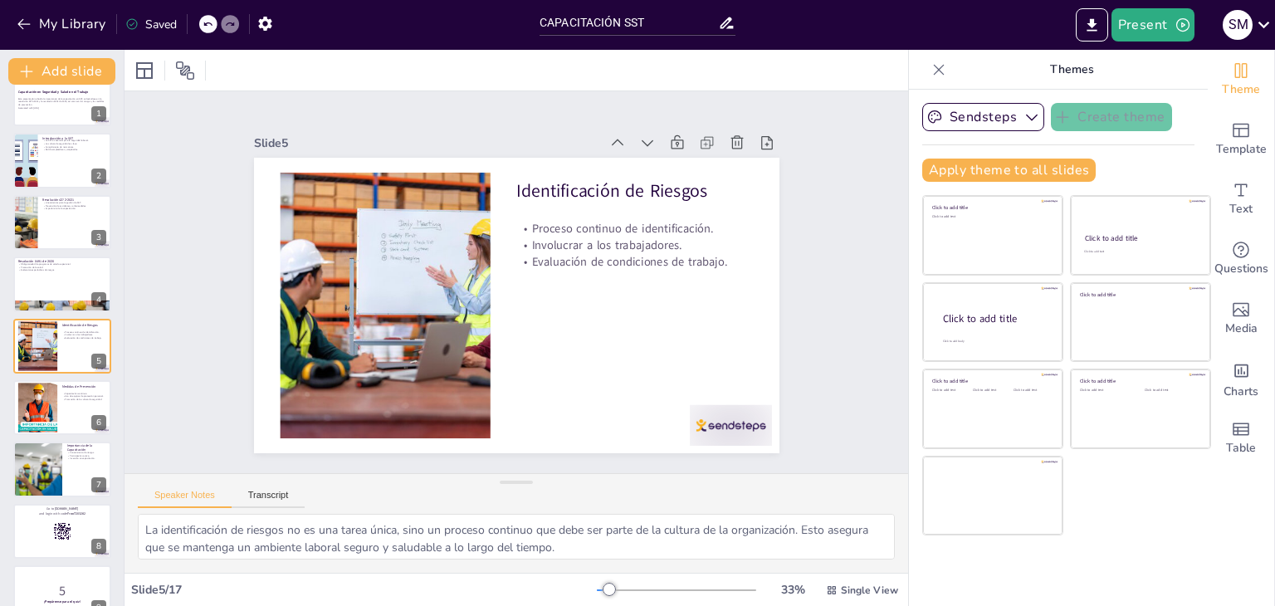
checkbox input "true"
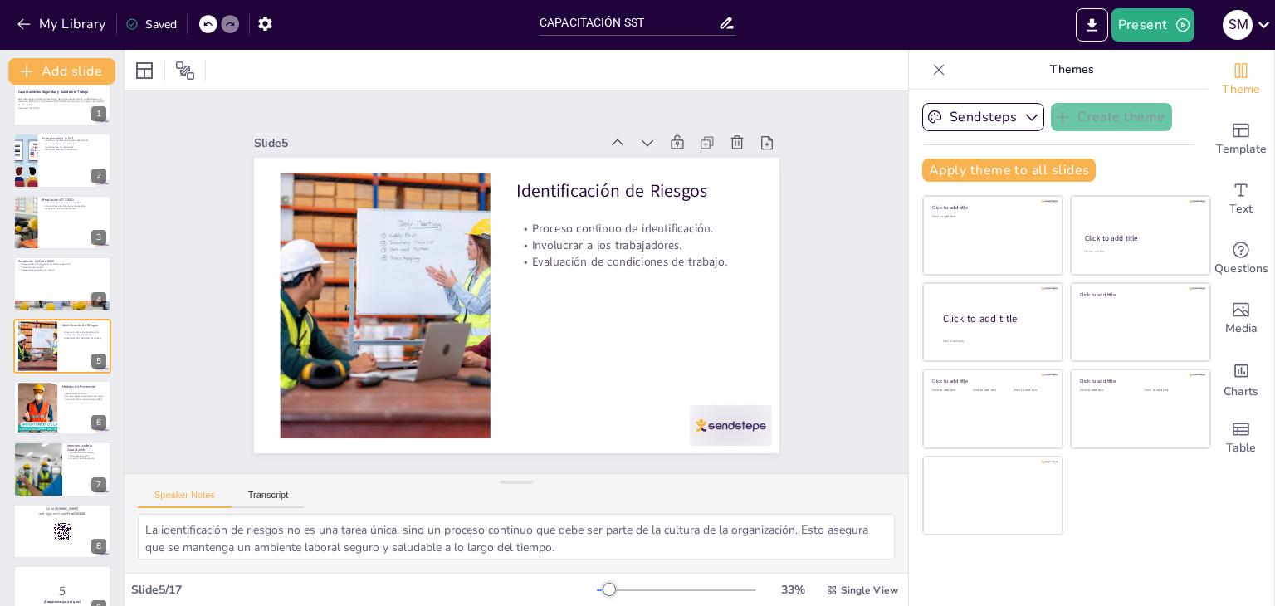
checkbox input "true"
